Goal: Transaction & Acquisition: Purchase product/service

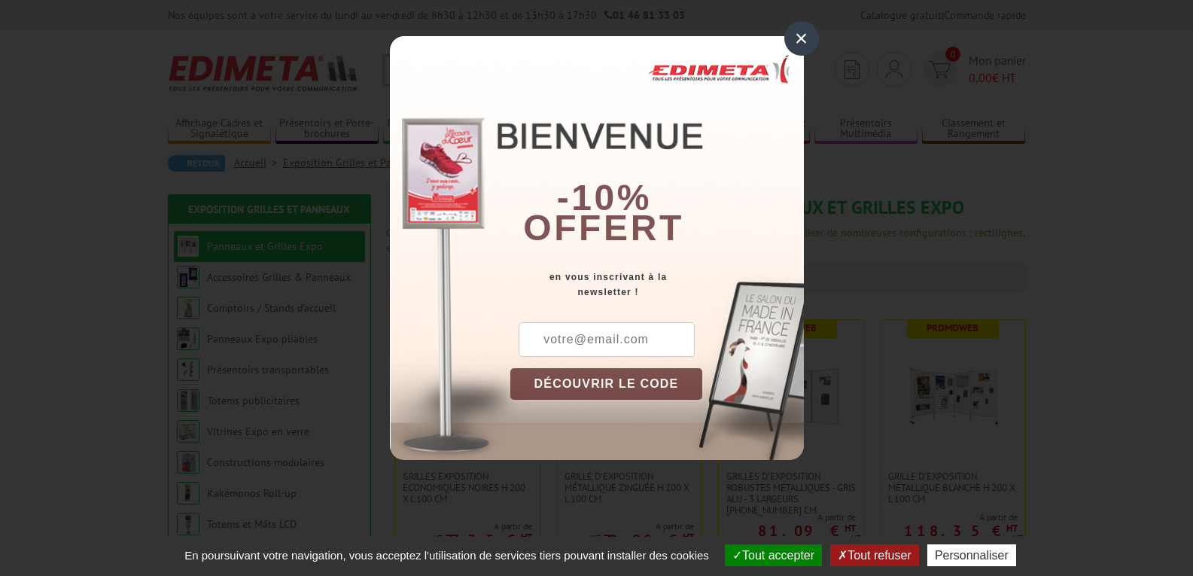
click at [797, 35] on div "×" at bounding box center [801, 38] width 35 height 35
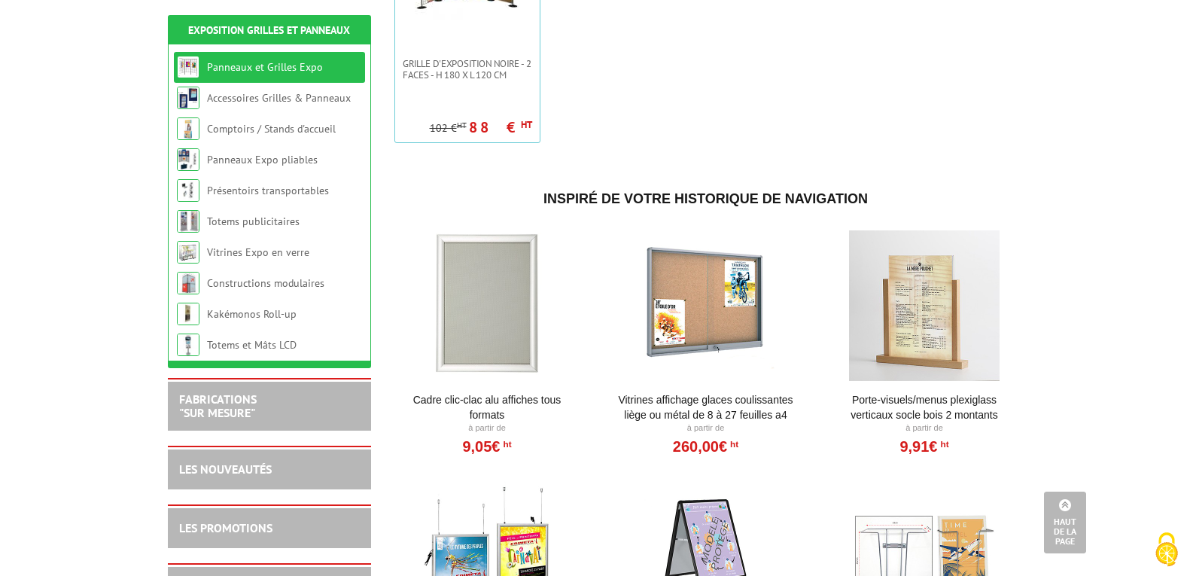
scroll to position [677, 0]
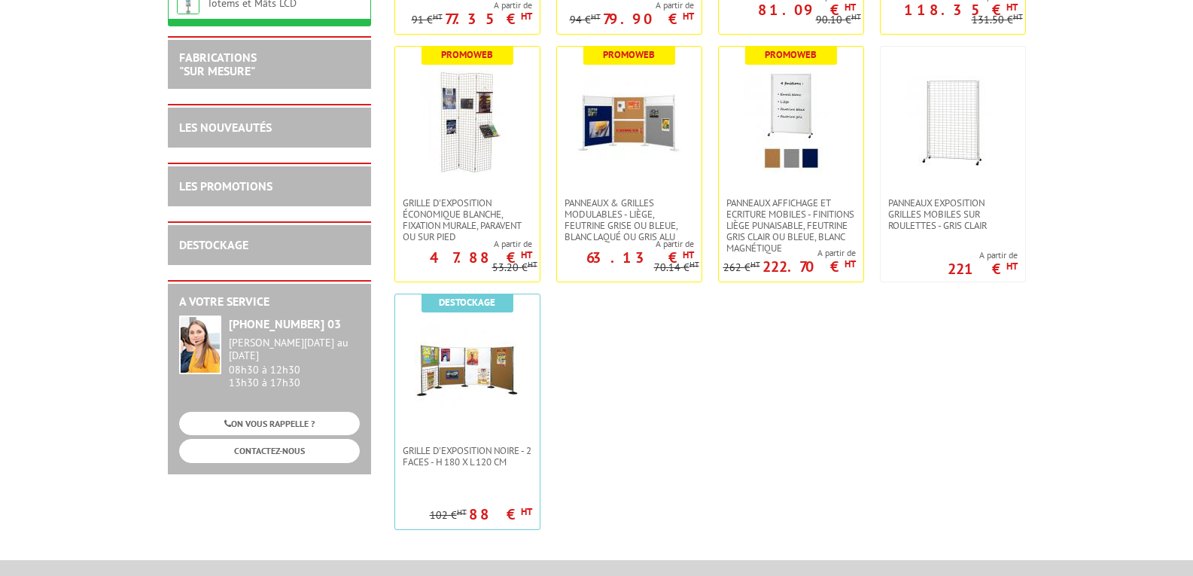
scroll to position [452, 0]
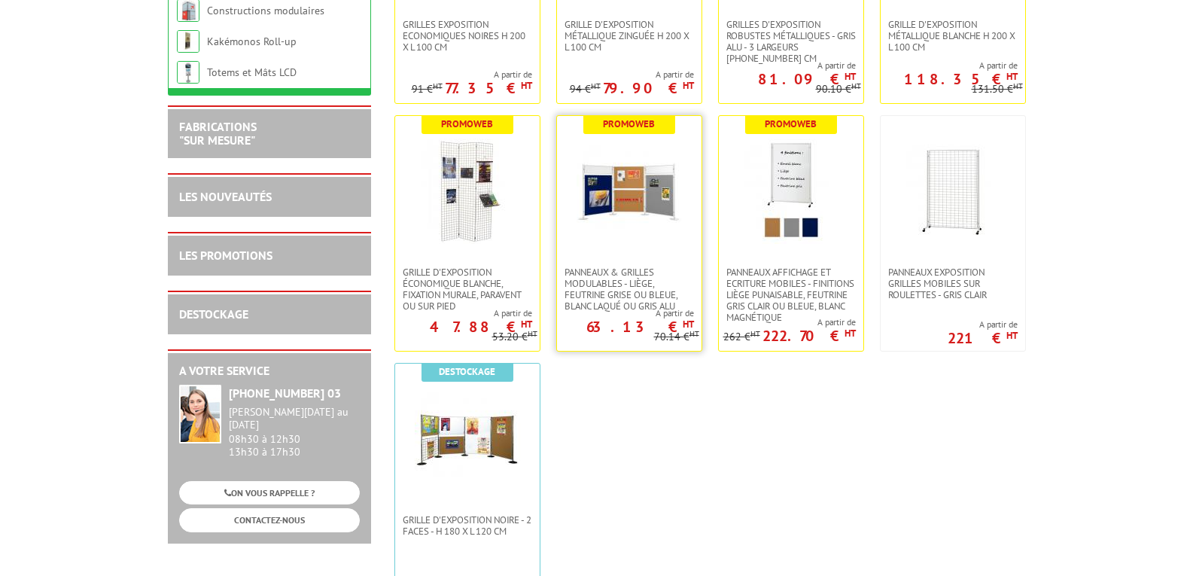
click at [633, 230] on img at bounding box center [628, 190] width 105 height 105
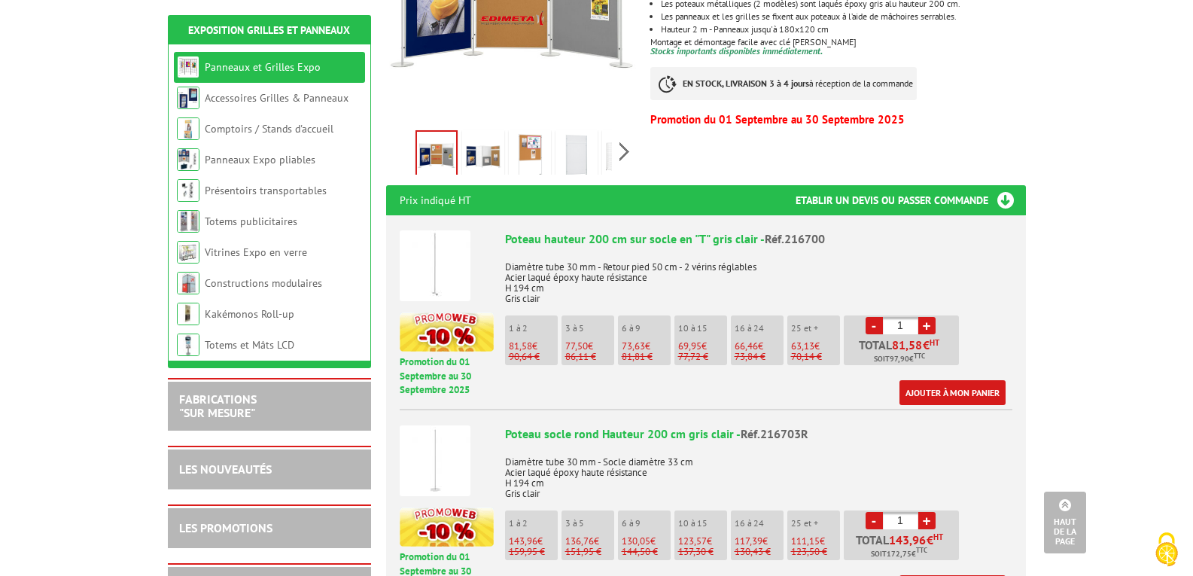
click at [758, 341] on p "66,46 €" at bounding box center [758, 346] width 49 height 11
click at [767, 316] on li "16 à 24 66,46 € 73,84 €" at bounding box center [757, 340] width 53 height 50
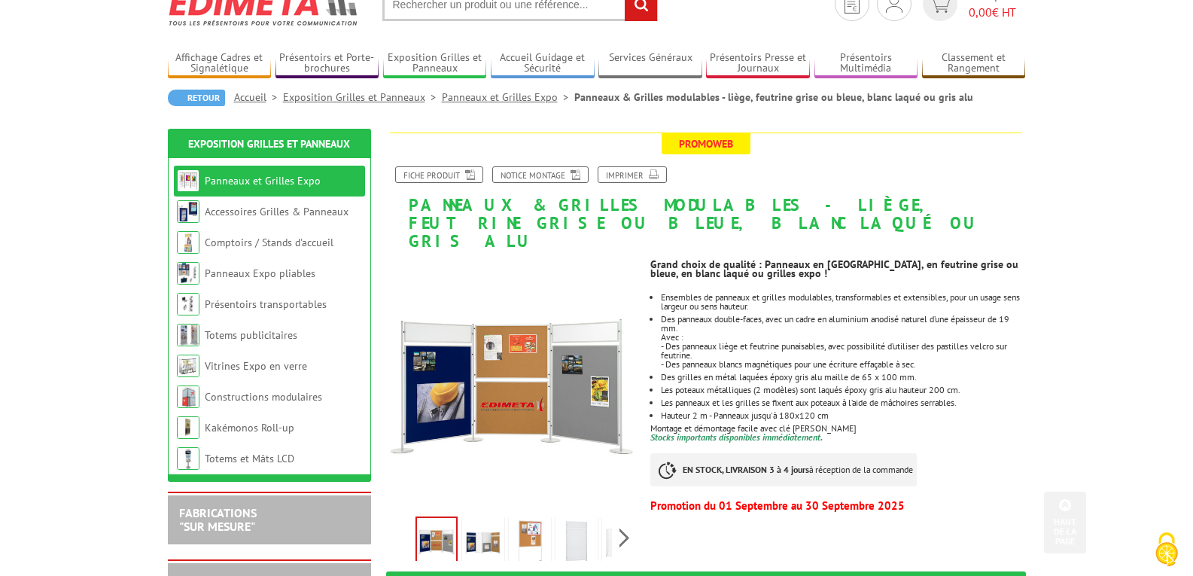
scroll to position [151, 0]
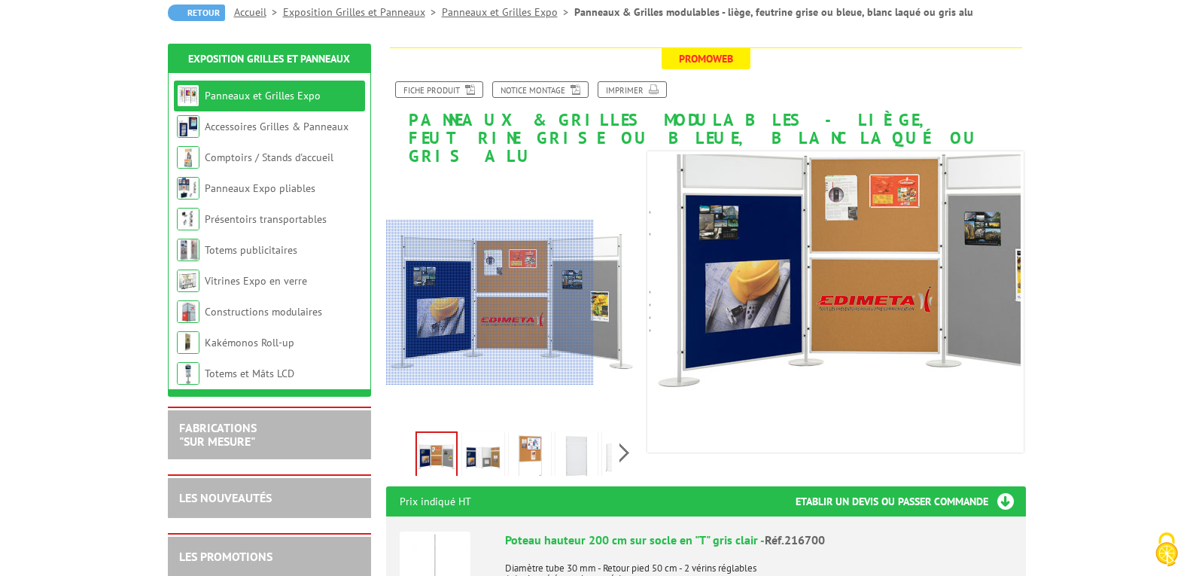
click at [425, 303] on div at bounding box center [490, 303] width 208 height 166
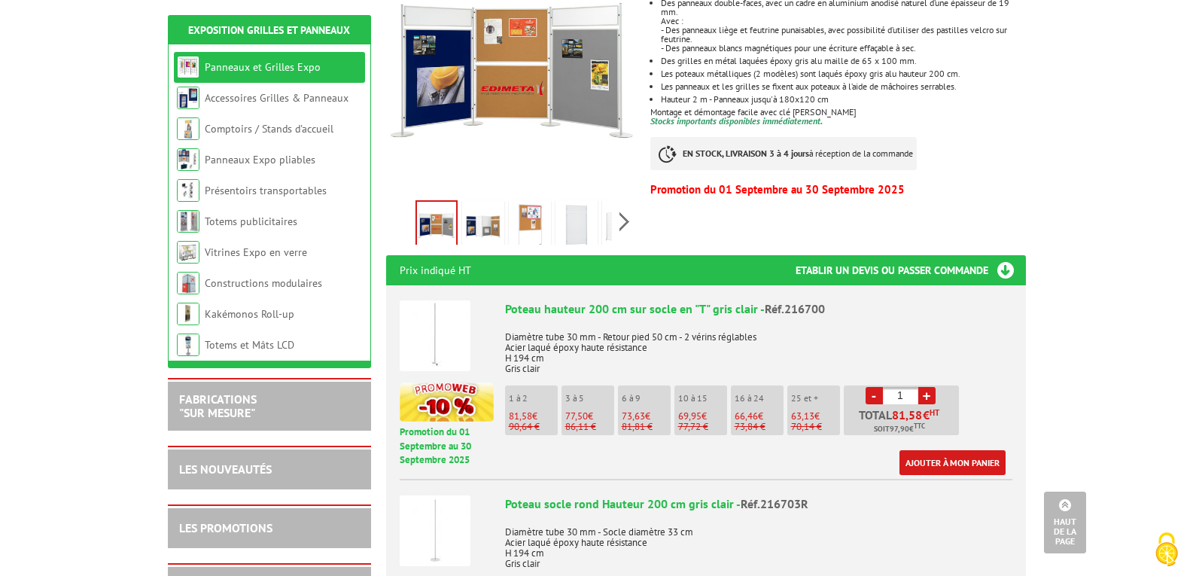
scroll to position [376, 0]
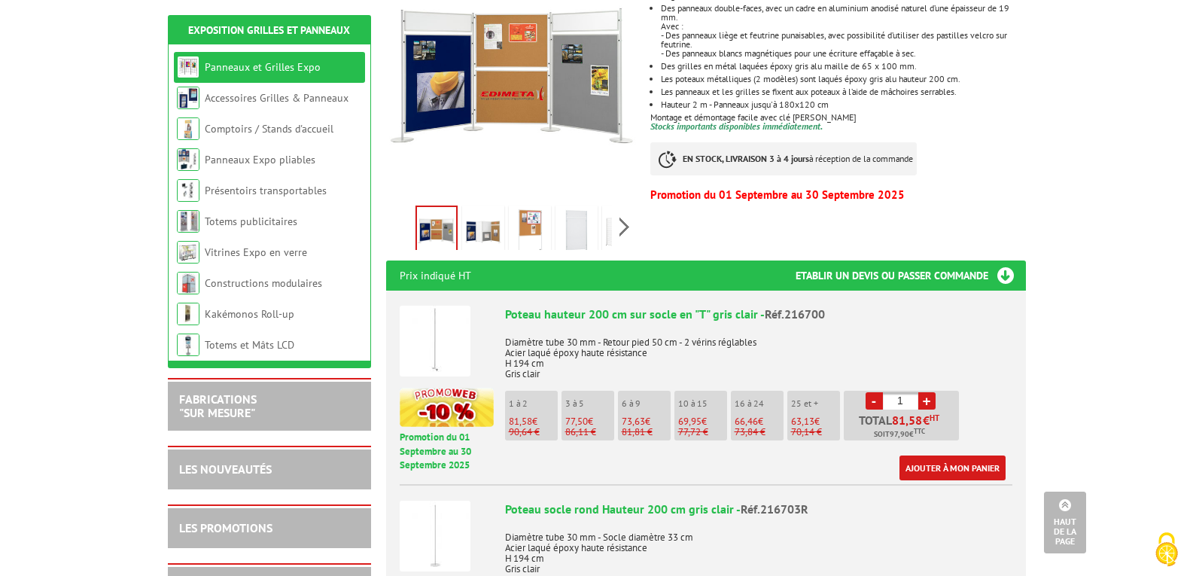
click at [751, 415] on span "66,46" at bounding box center [745, 421] width 23 height 13
click at [923, 392] on link "+" at bounding box center [926, 400] width 17 height 17
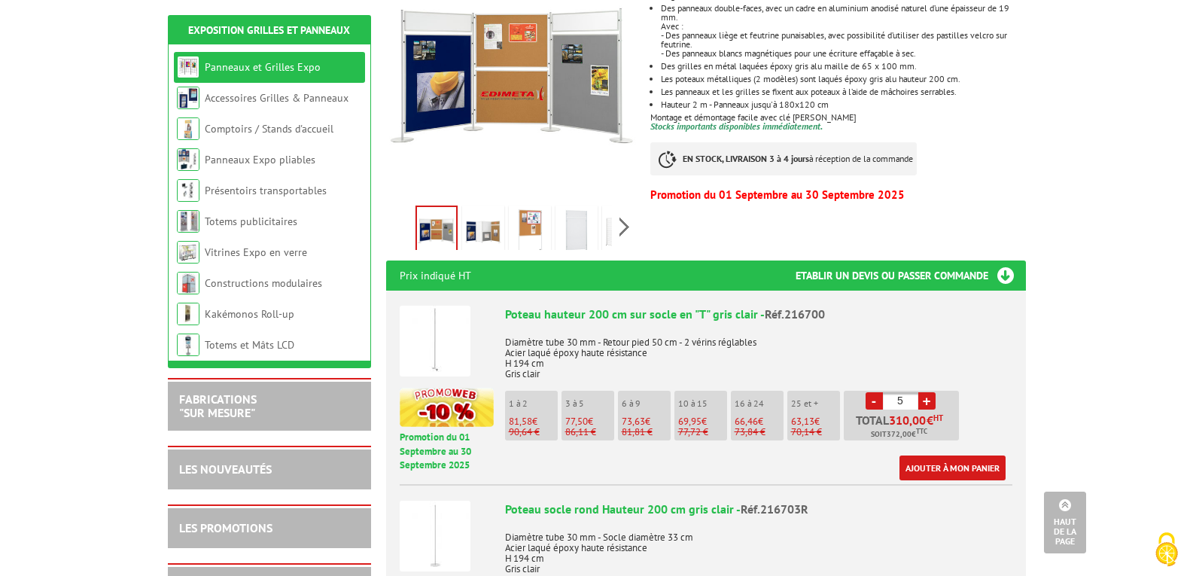
click at [923, 392] on link "+" at bounding box center [926, 400] width 17 height 17
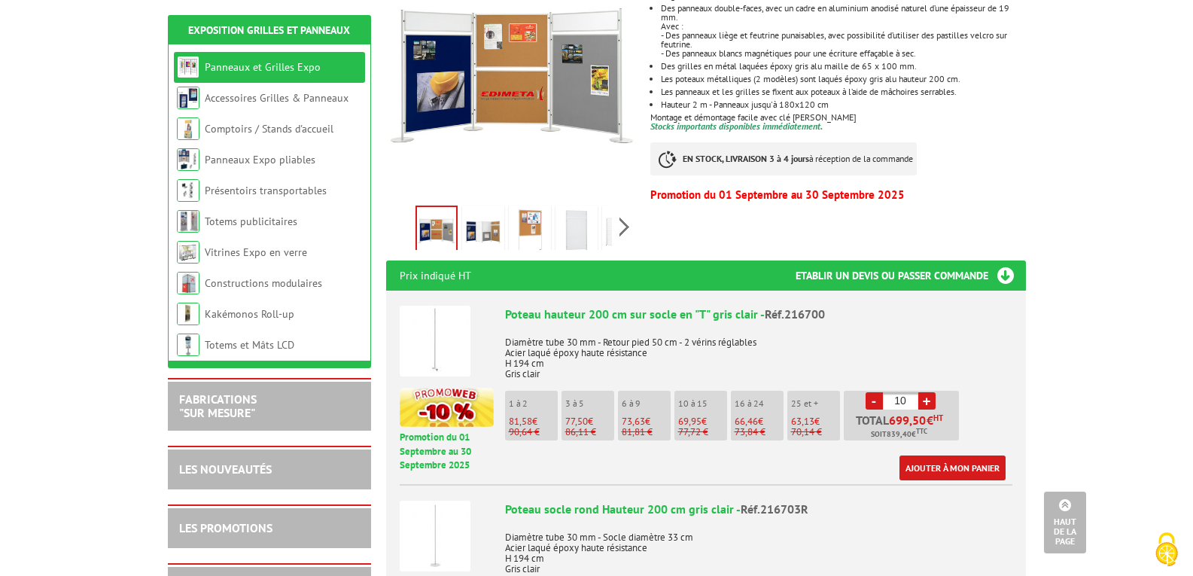
click at [923, 392] on link "+" at bounding box center [926, 400] width 17 height 17
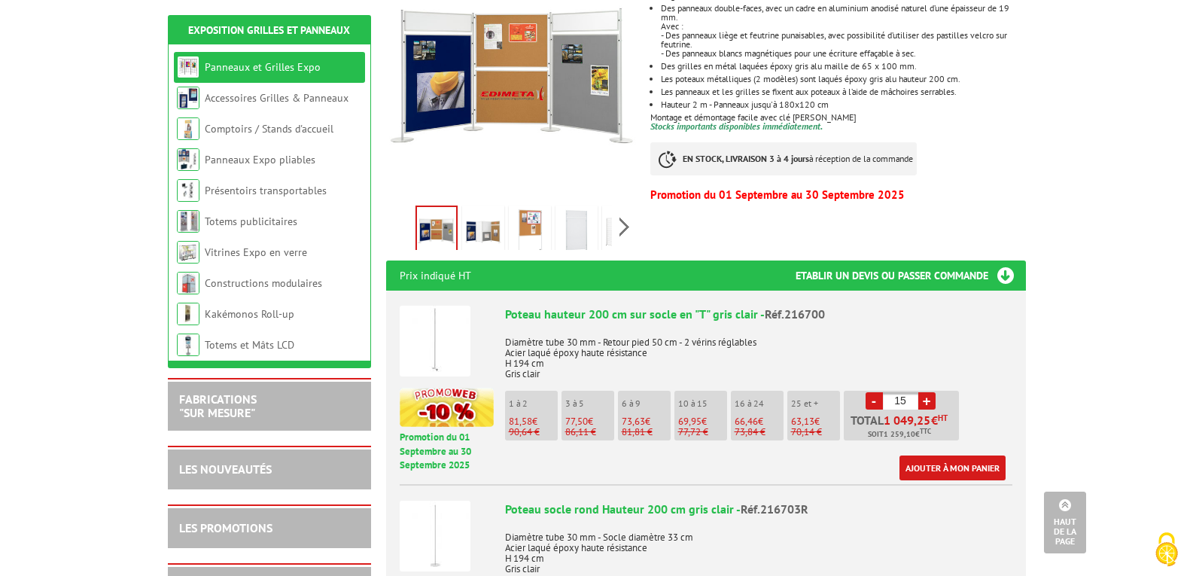
click at [923, 392] on link "+" at bounding box center [926, 400] width 17 height 17
type input "17"
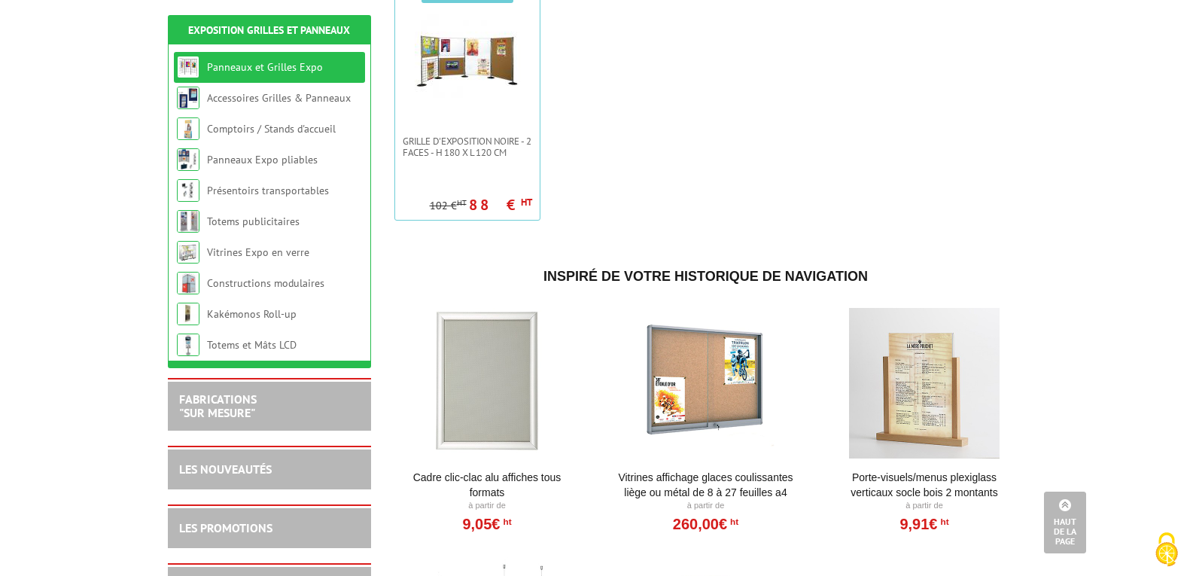
scroll to position [828, 0]
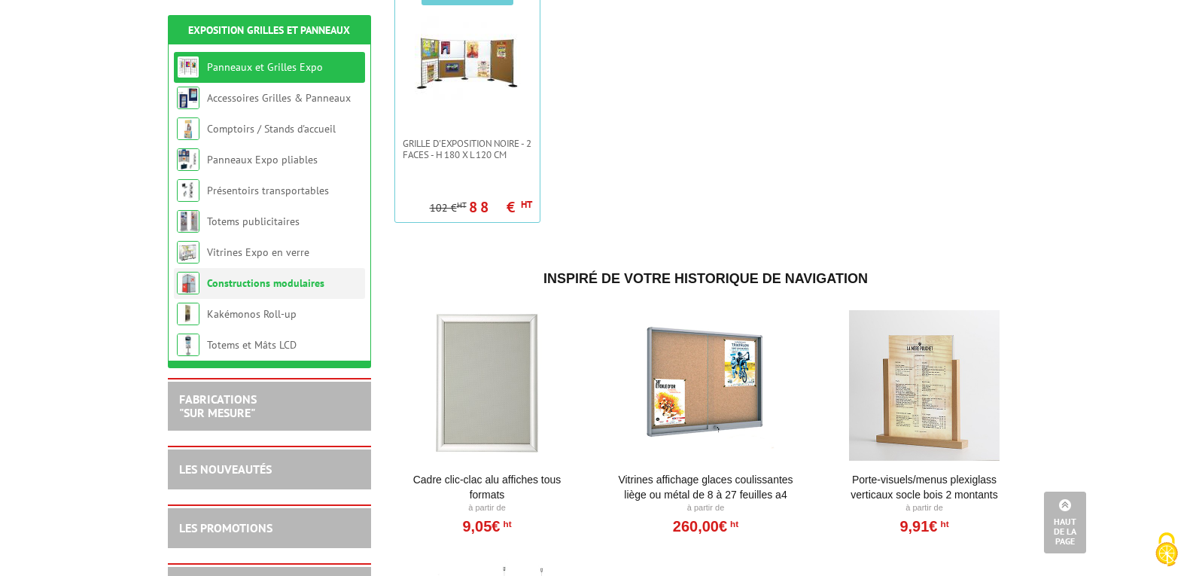
click at [255, 284] on link "Constructions modulaires" at bounding box center [265, 283] width 117 height 14
